Goal: Navigation & Orientation: Find specific page/section

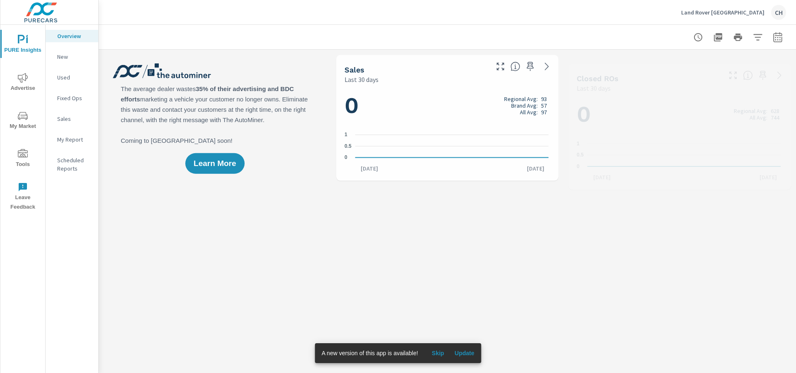
scroll to position [0, 0]
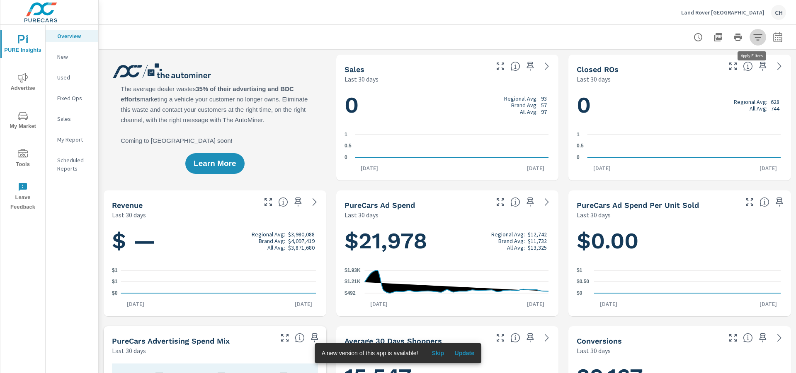
click at [752, 38] on icon "button" at bounding box center [757, 37] width 10 height 10
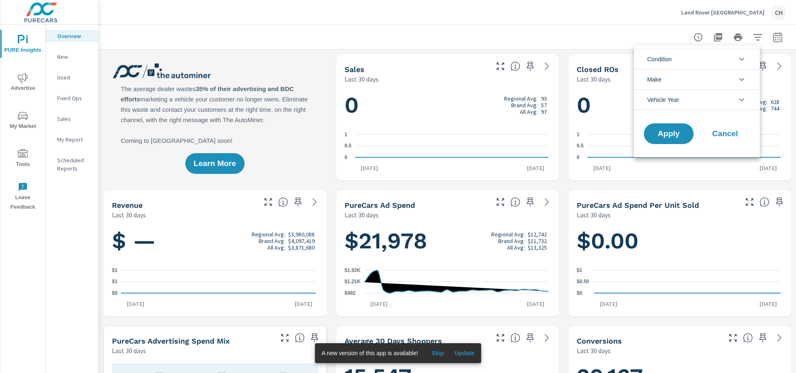
click at [752, 38] on div at bounding box center [398, 186] width 796 height 373
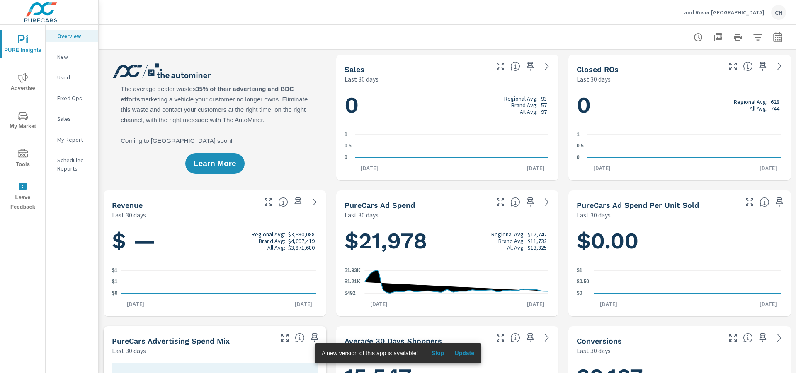
click at [776, 14] on div "CH" at bounding box center [778, 12] width 15 height 15
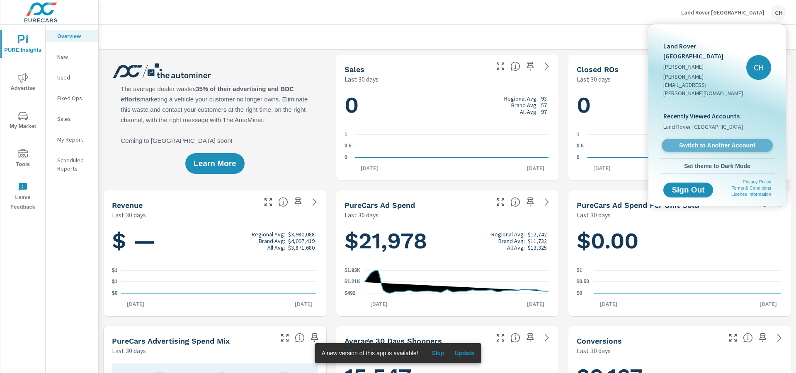
click at [752, 142] on span "Switch to Another Account" at bounding box center [717, 146] width 102 height 8
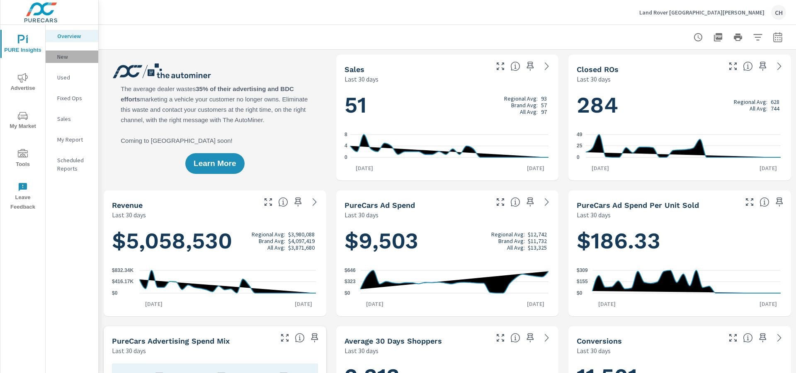
click at [64, 59] on p "New" at bounding box center [74, 57] width 34 height 8
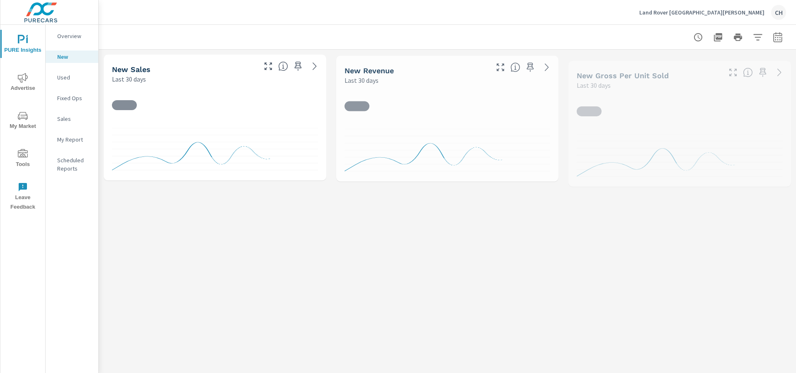
scroll to position [0, 0]
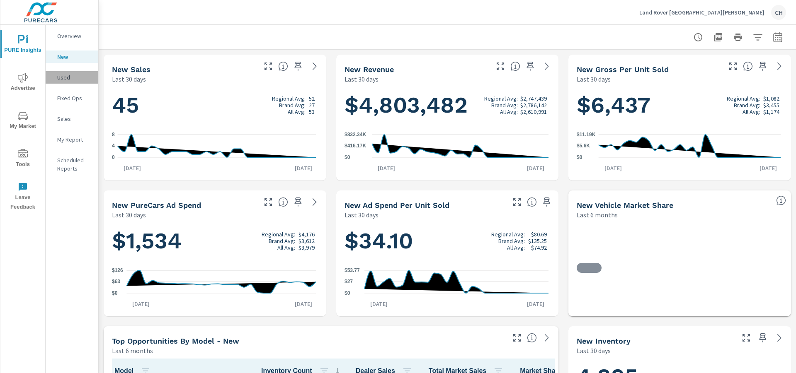
click at [65, 75] on p "Used" at bounding box center [74, 77] width 34 height 8
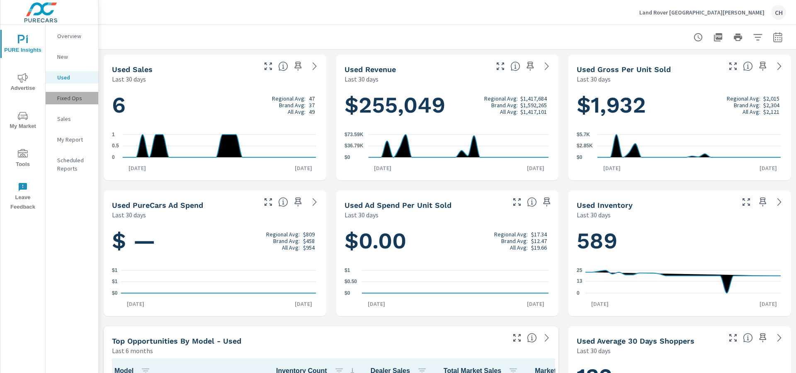
click at [76, 98] on p "Fixed Ops" at bounding box center [74, 98] width 34 height 8
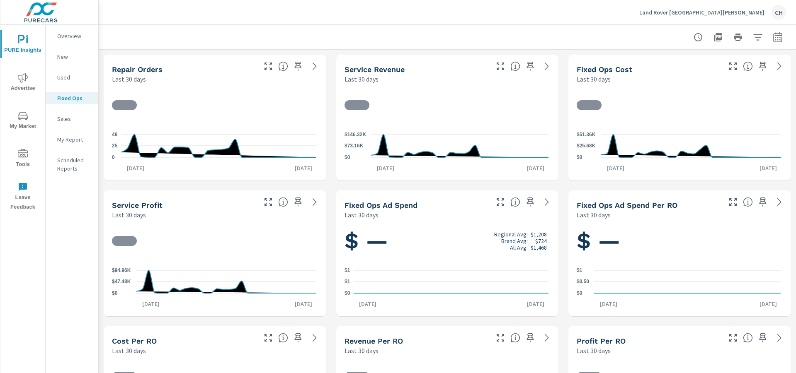
click at [75, 120] on p "Sales" at bounding box center [74, 119] width 34 height 8
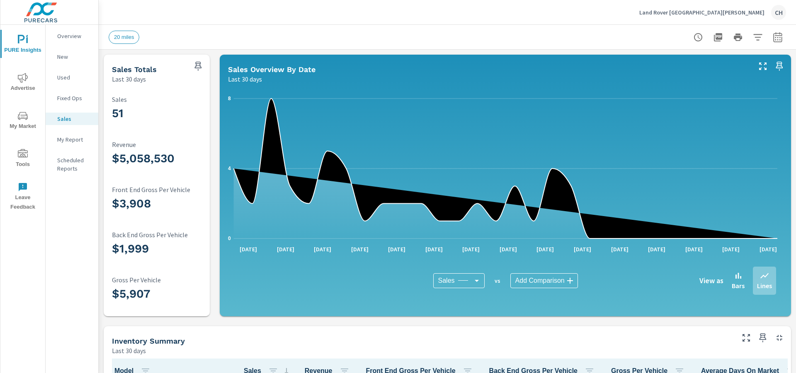
scroll to position [0, 0]
